Goal: Task Accomplishment & Management: Complete application form

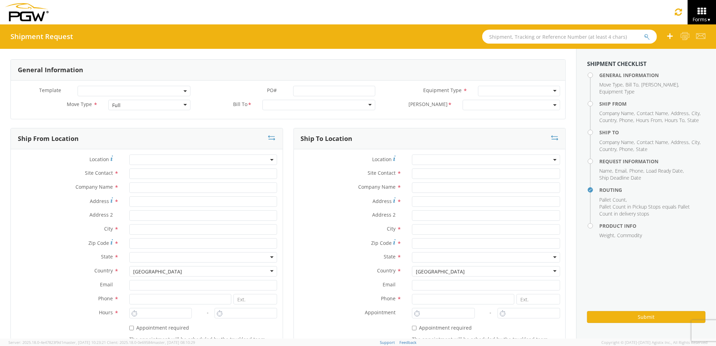
click at [156, 105] on div "Full" at bounding box center [149, 105] width 82 height 10
click at [154, 179] on input "text" at bounding box center [203, 174] width 148 height 10
click at [153, 188] on input "text" at bounding box center [203, 188] width 148 height 10
type input "PGW Auto Glass"
type input "[STREET_ADDRESS][PERSON_NAME]"
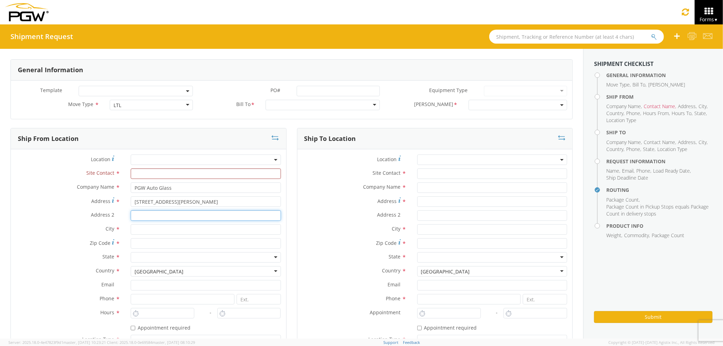
type input "[GEOGRAPHIC_DATA] [US_STATE] 04092"
type input "[GEOGRAPHIC_DATA]"
type input "04092"
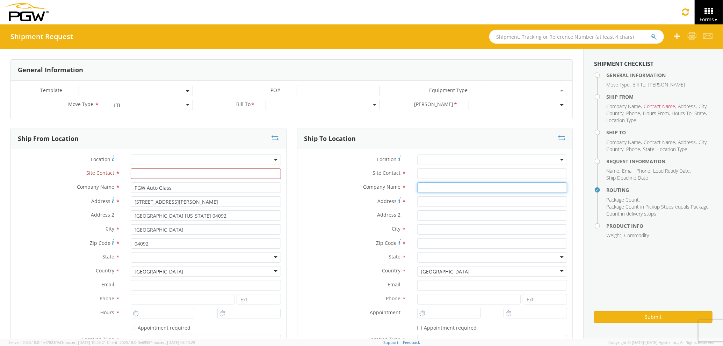
click at [418, 189] on input "text" at bounding box center [492, 188] width 150 height 10
type input "PGW auto glass c/o AT RENTALS"
type input "[STREET_ADDRESS]"
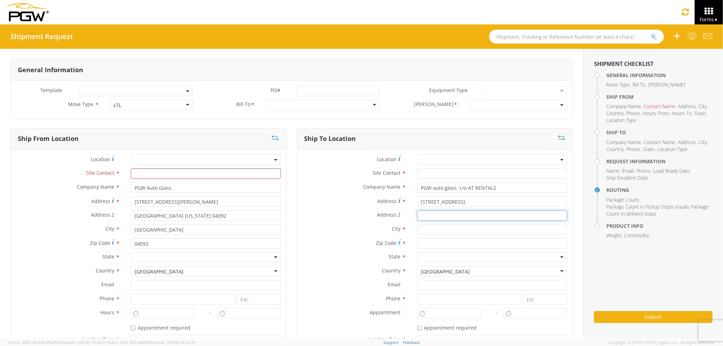
type input "5"
type input "[GEOGRAPHIC_DATA]"
type input "04769"
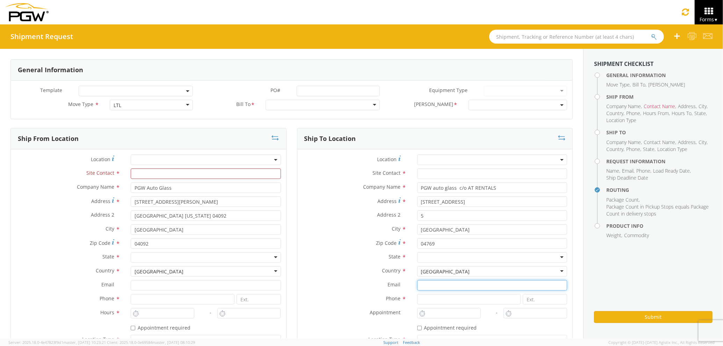
type input "[EMAIL_ADDRESS][DOMAIN_NAME]"
type input "2077745169"
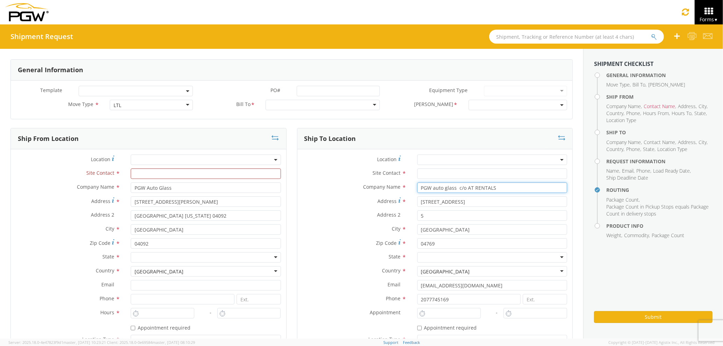
type input "PGW Auto Glass"
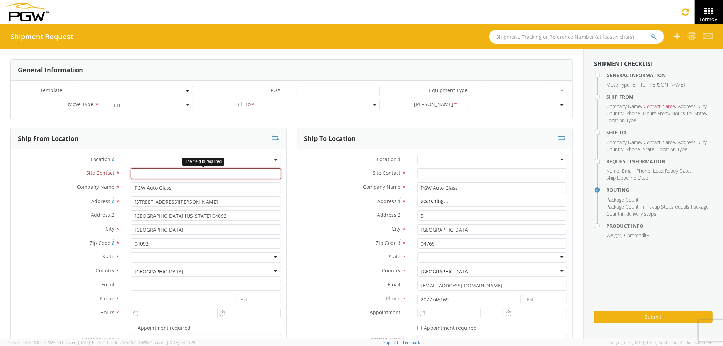
click at [239, 174] on input "text" at bounding box center [206, 174] width 150 height 10
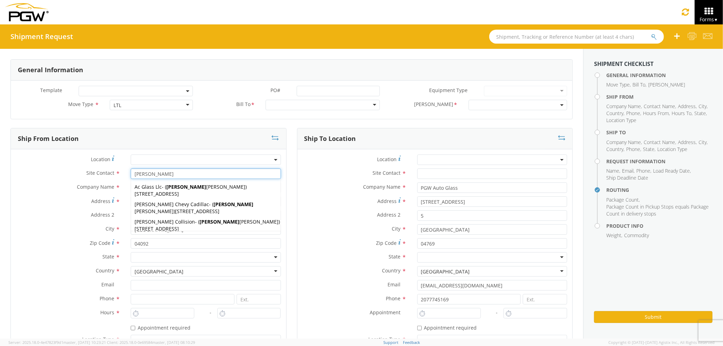
type input "[PERSON_NAME]"
click at [439, 172] on input "text" at bounding box center [492, 174] width 150 height 10
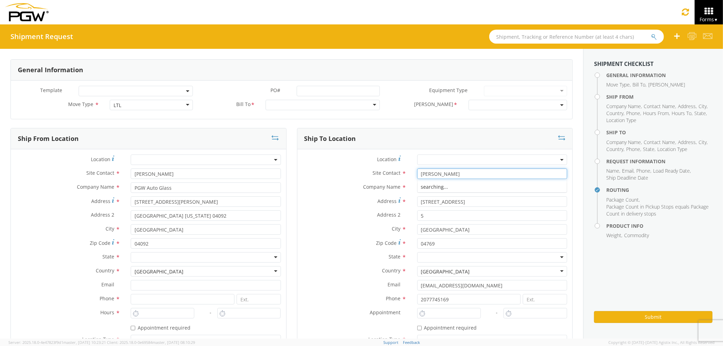
type input "[PERSON_NAME]"
click at [337, 231] on label "City *" at bounding box center [354, 229] width 115 height 9
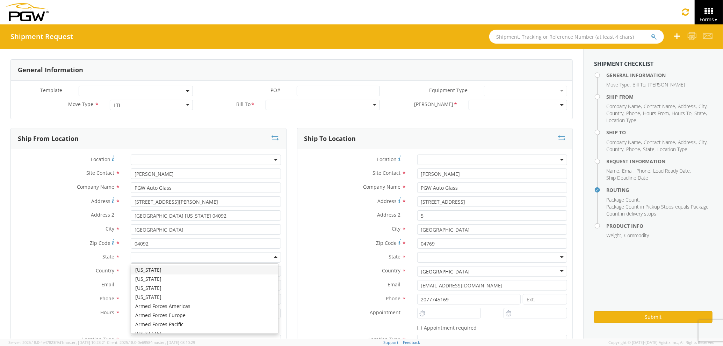
click at [195, 259] on div at bounding box center [206, 257] width 150 height 10
type input "MA"
drag, startPoint x: 178, startPoint y: 274, endPoint x: 203, endPoint y: 276, distance: 24.5
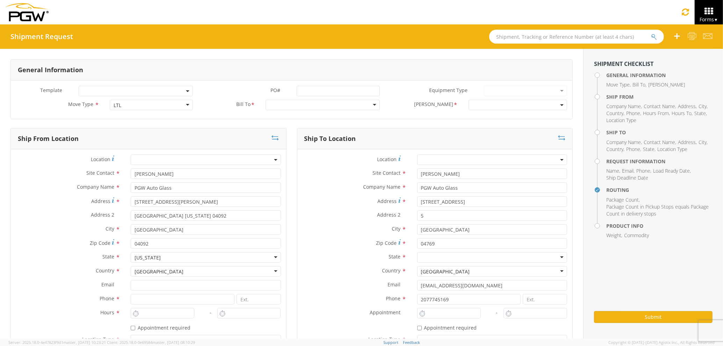
click at [450, 259] on div at bounding box center [492, 257] width 150 height 10
type input "MA"
click at [193, 299] on input at bounding box center [183, 299] width 104 height 10
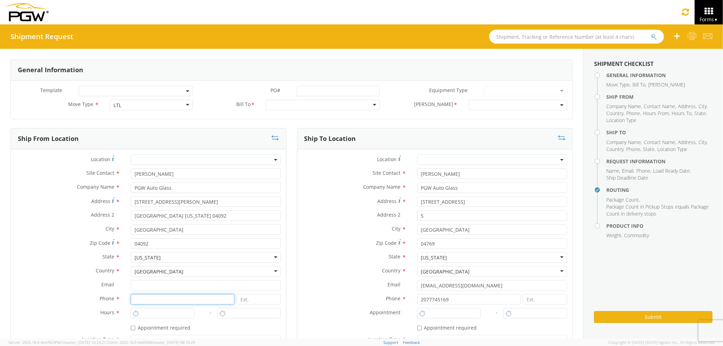
type input "2073321911"
type input "[EMAIL_ADDRESS][DOMAIN_NAME]"
type input "PGW auto glass c/o AT RENTALS"
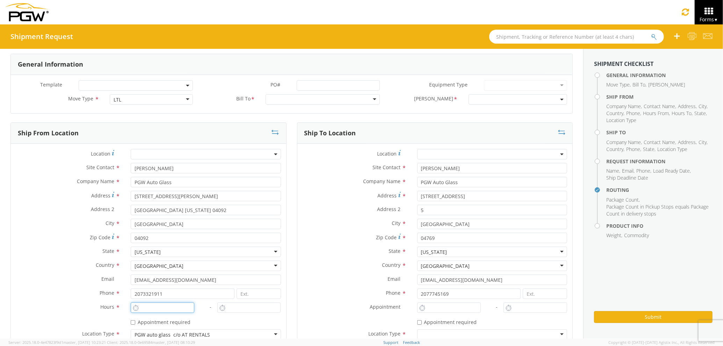
type input "2:00 PM"
type input "3:00 PM"
click at [175, 305] on input "2:00 PM" at bounding box center [163, 308] width 64 height 10
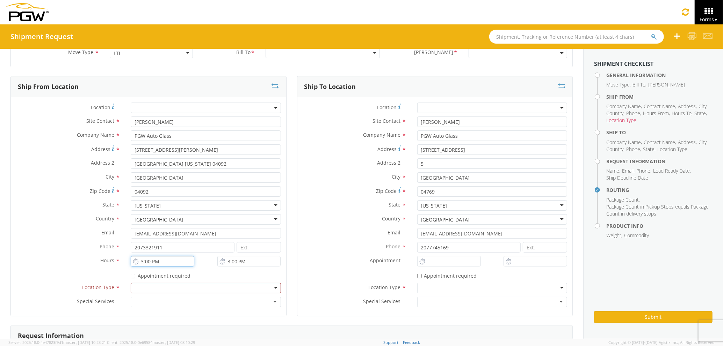
type input "3:00 PM"
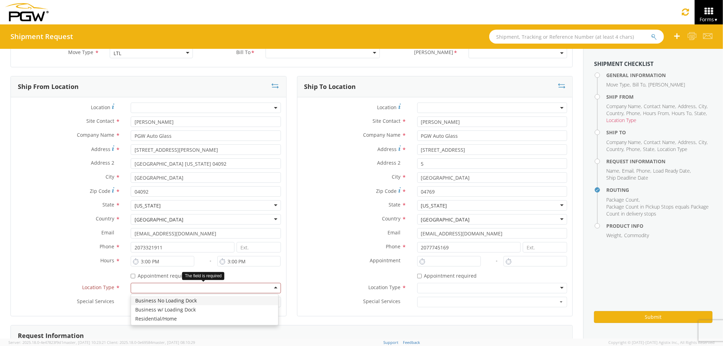
click at [186, 293] on div at bounding box center [206, 288] width 150 height 10
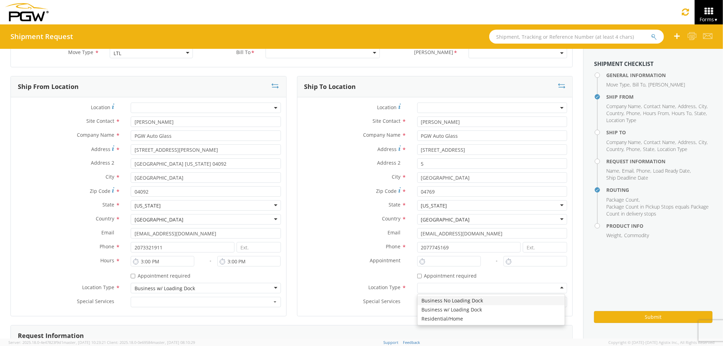
click at [426, 289] on div at bounding box center [492, 288] width 150 height 10
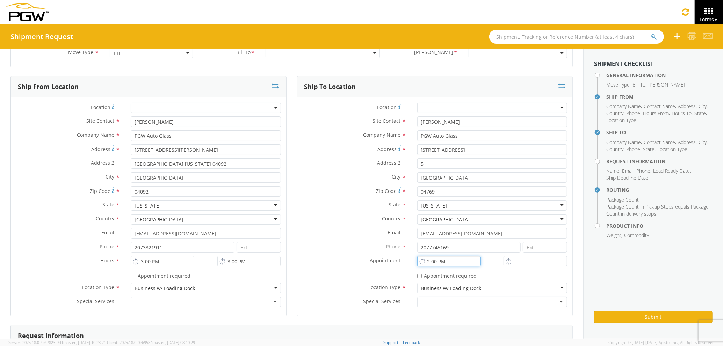
click at [432, 262] on input "2:00 PM" at bounding box center [449, 261] width 64 height 10
drag, startPoint x: 447, startPoint y: 259, endPoint x: 434, endPoint y: 259, distance: 13.3
click at [434, 259] on input "7:00 PM" at bounding box center [449, 261] width 64 height 10
drag, startPoint x: 446, startPoint y: 262, endPoint x: 436, endPoint y: 262, distance: 9.4
click at [436, 262] on input "7:am PM" at bounding box center [449, 261] width 64 height 10
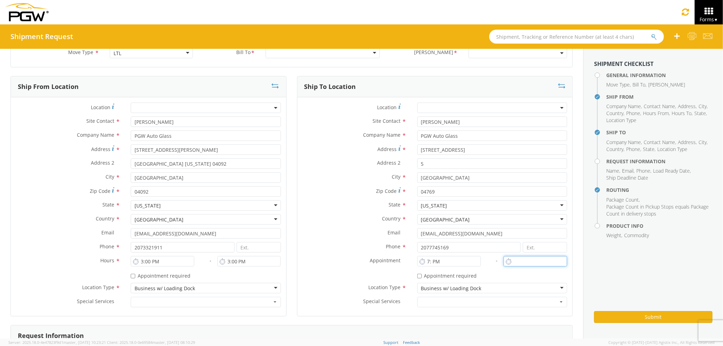
click at [518, 263] on input "text" at bounding box center [535, 261] width 64 height 10
type input "7:00 PM"
type input "2:00 PM"
click at [445, 263] on input "7:00 PM" at bounding box center [449, 261] width 64 height 10
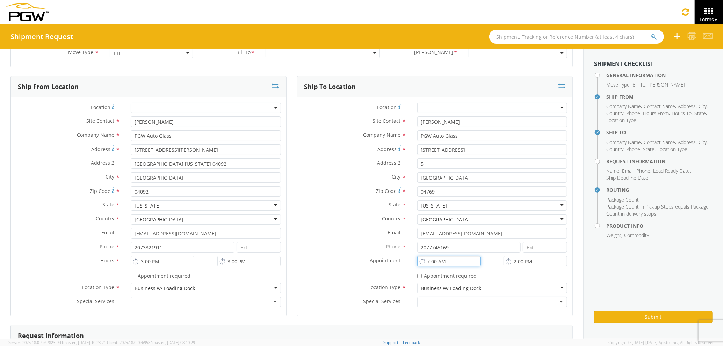
type input "7:00 AM"
click at [528, 260] on input "2:00 PM" at bounding box center [535, 261] width 64 height 10
click at [528, 260] on input "8:00 PM" at bounding box center [535, 261] width 64 height 10
type input "8:00 AM"
click at [323, 252] on div "Phone * 2077745169" at bounding box center [434, 247] width 275 height 10
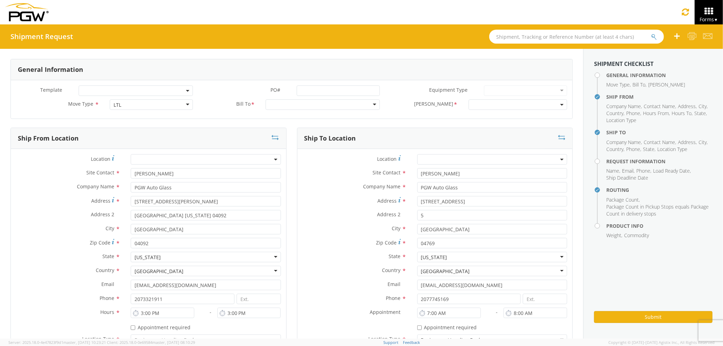
scroll to position [0, 0]
click at [270, 103] on div at bounding box center [322, 105] width 114 height 10
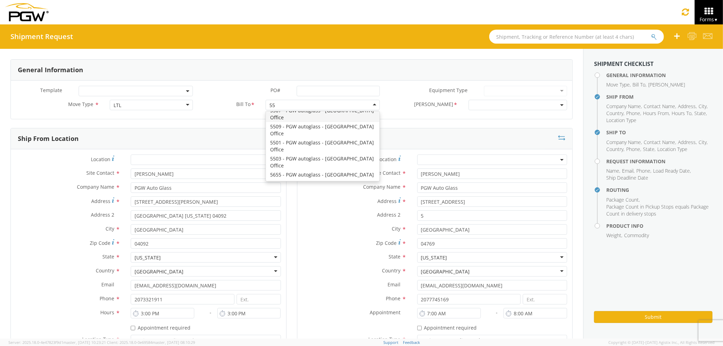
scroll to position [377, 0]
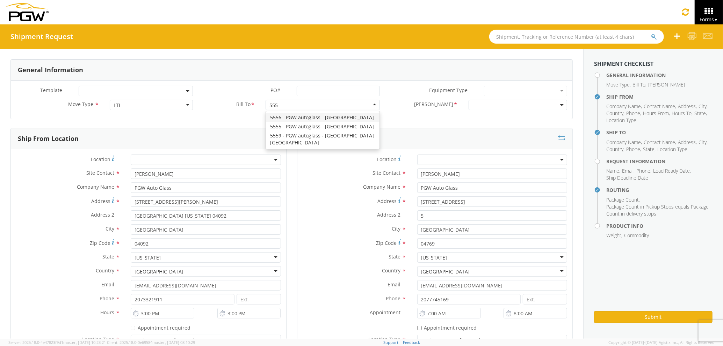
type input "5559"
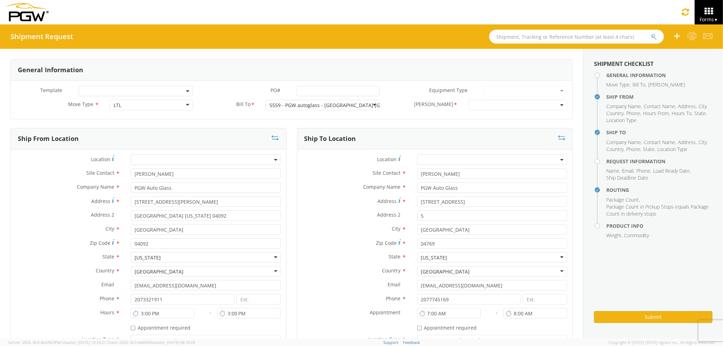
click at [474, 109] on span at bounding box center [517, 105] width 98 height 10
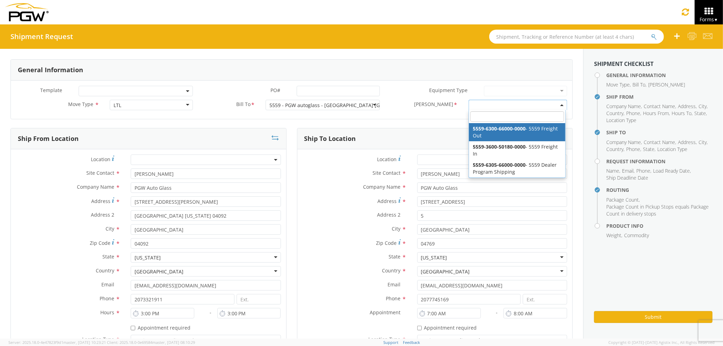
select select "5559-6300-66000-0000"
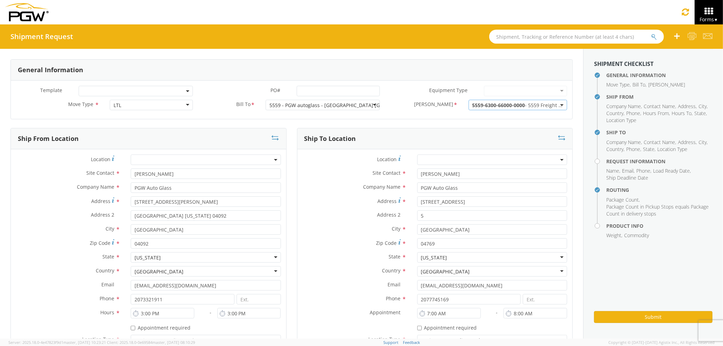
click at [326, 180] on div "Site Contact * [PERSON_NAME] [PERSON_NAME] Schedules Car & Truck Access - ( [PE…" at bounding box center [434, 176] width 275 height 14
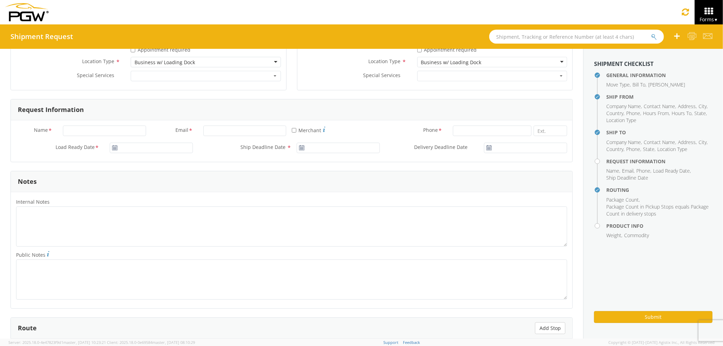
scroll to position [279, 0]
click at [108, 126] on input "Name *" at bounding box center [104, 130] width 83 height 10
type input "[PERSON_NAME] [PERSON_NAME]"
type input "[EMAIL_ADDRESS][DOMAIN_NAME]"
type input "7272478279"
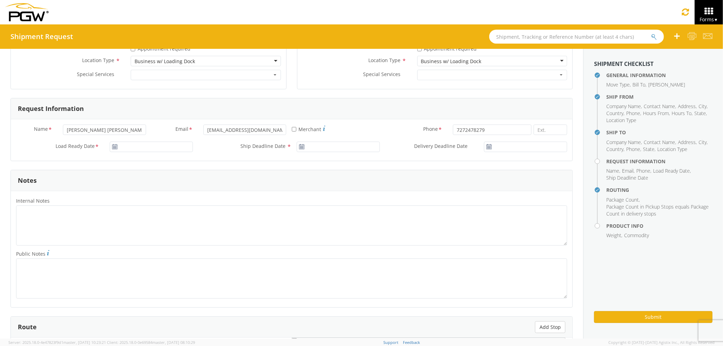
type input "500"
type input "1"
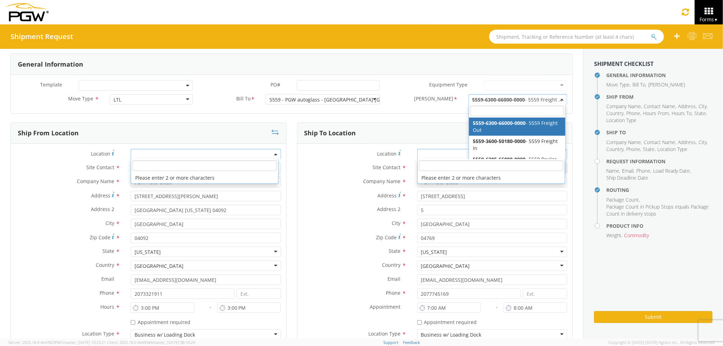
click at [325, 217] on div "Address 2 * 5" at bounding box center [434, 212] width 275 height 14
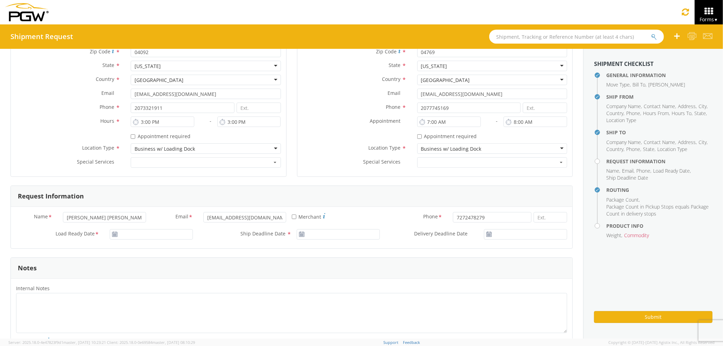
scroll to position [238, 0]
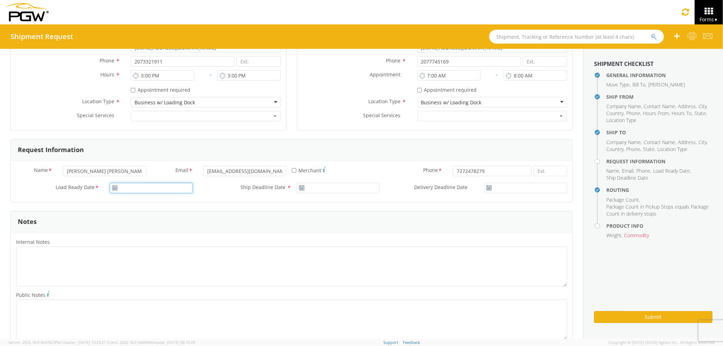
type input "[DATE]"
click at [181, 190] on input "[DATE]" at bounding box center [151, 188] width 83 height 10
click at [143, 220] on td "2" at bounding box center [144, 222] width 12 height 10
type input "[DATE]"
click at [310, 188] on input "[DATE]" at bounding box center [337, 188] width 83 height 10
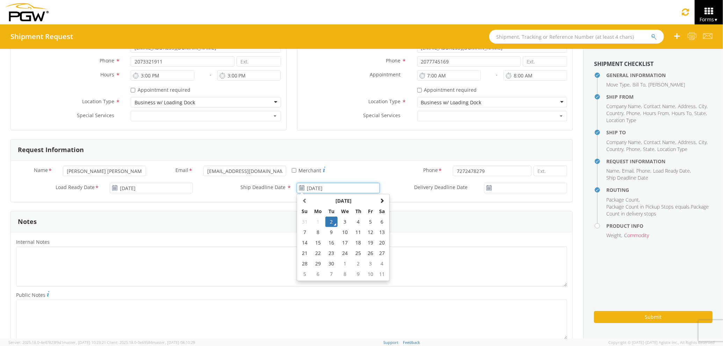
click at [328, 224] on td "2" at bounding box center [331, 222] width 12 height 10
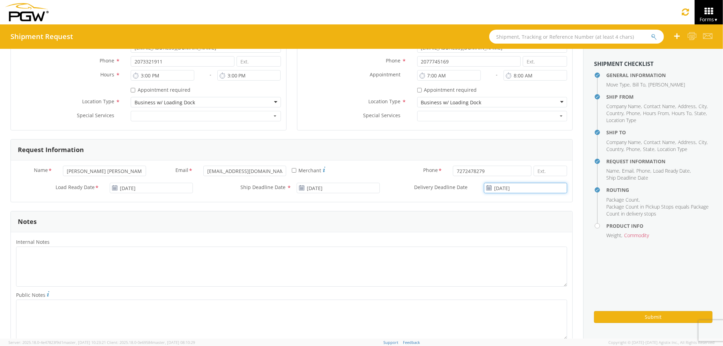
click at [500, 189] on input "[DATE]" at bounding box center [525, 188] width 83 height 10
click at [515, 222] on td "3" at bounding box center [522, 222] width 15 height 10
type input "[DATE]"
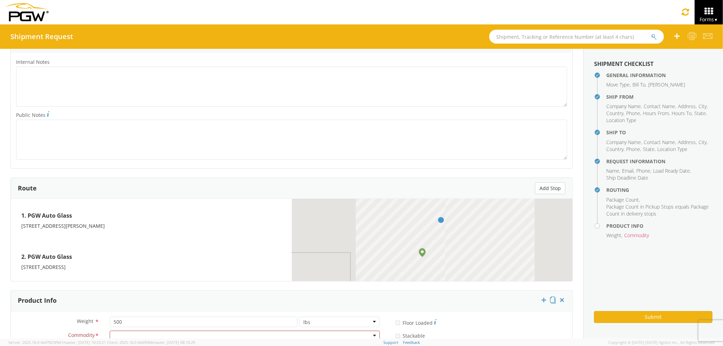
scroll to position [518, 0]
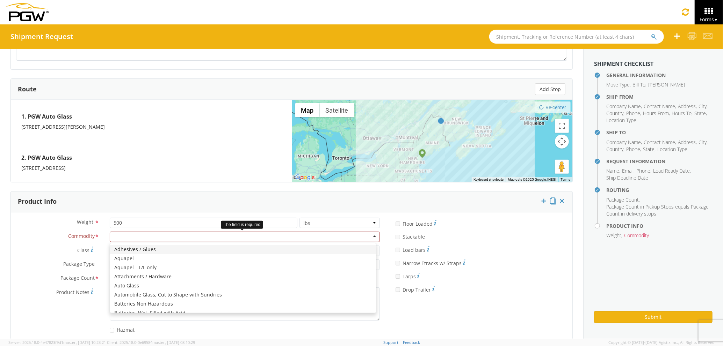
click at [186, 242] on div at bounding box center [245, 237] width 270 height 10
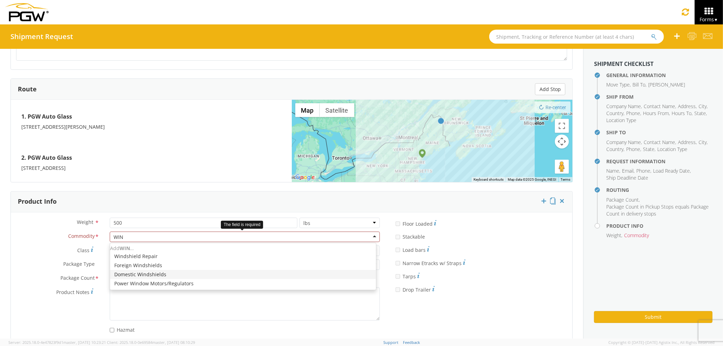
type input "WIND"
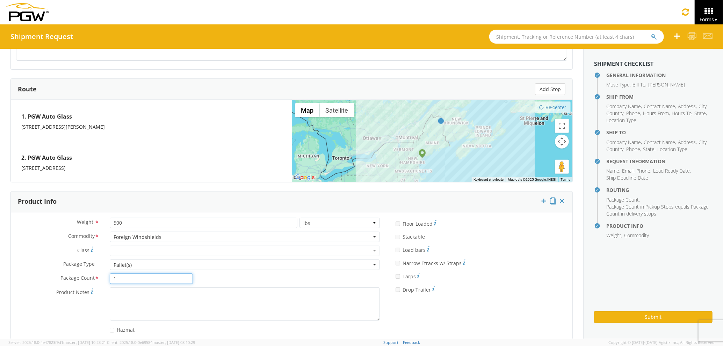
click at [149, 280] on input "1" at bounding box center [151, 279] width 83 height 10
type input "3"
click at [629, 317] on button "Submit" at bounding box center [653, 317] width 118 height 12
